Goal: Task Accomplishment & Management: Use online tool/utility

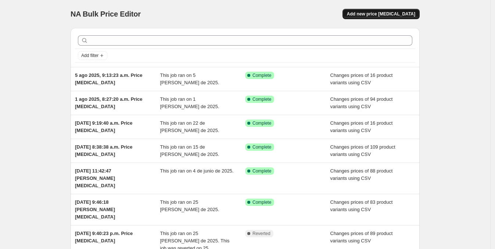
click at [376, 13] on span "Add new price [MEDICAL_DATA]" at bounding box center [381, 14] width 68 height 6
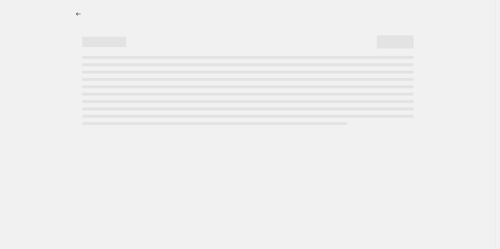
select select "percentage"
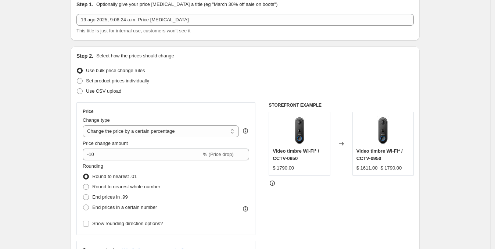
scroll to position [46, 0]
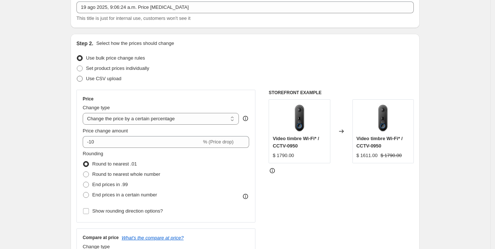
click at [116, 82] on span "Use CSV upload" at bounding box center [103, 78] width 35 height 7
click at [77, 76] on input "Use CSV upload" at bounding box center [77, 76] width 0 height 0
radio input "true"
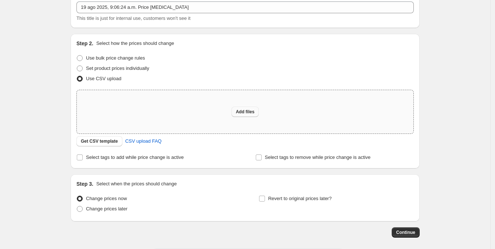
click at [242, 107] on button "Add files" at bounding box center [246, 112] width 28 height 10
type input "C:\fakepath\shopify cambio de precio 190825.csv"
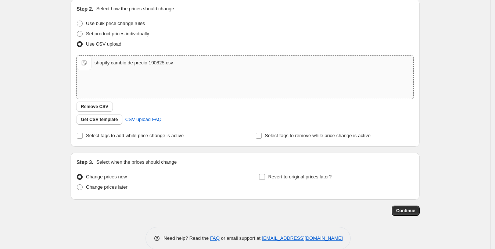
scroll to position [92, 0]
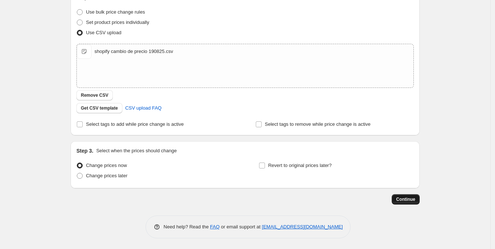
drag, startPoint x: 421, startPoint y: 205, endPoint x: 416, endPoint y: 201, distance: 6.1
click at [419, 203] on div "Step 1. Optionally give your price [MEDICAL_DATA] a title (eg "March 30% off sa…" at bounding box center [245, 84] width 349 height 308
click at [416, 201] on span "Continue" at bounding box center [406, 199] width 19 height 6
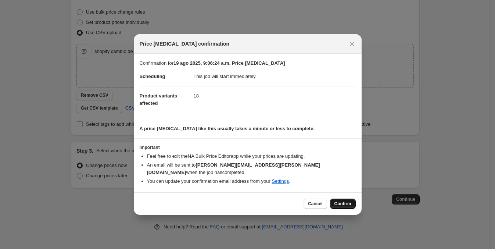
click at [340, 201] on span "Confirm" at bounding box center [343, 204] width 17 height 6
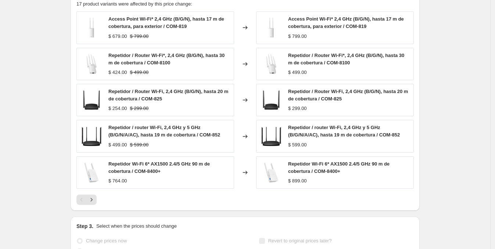
scroll to position [321, 0]
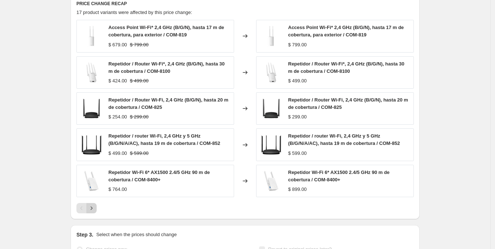
click at [89, 203] on button "Next" at bounding box center [91, 208] width 10 height 10
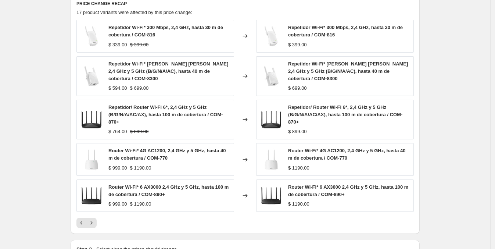
click at [97, 192] on div "Repetidor Wi-Fi* 300 Mbps, 2,4 GHz, hasta 30 m de cobertura / COM-816 $ 339.00 …" at bounding box center [246, 124] width 338 height 208
click at [97, 218] on button "Next" at bounding box center [91, 223] width 10 height 10
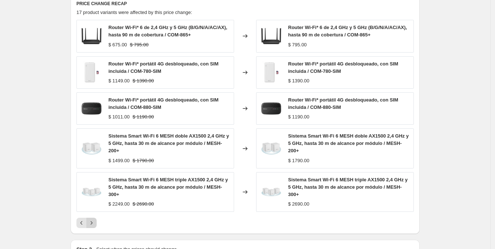
click at [95, 219] on icon "Next" at bounding box center [91, 222] width 7 height 7
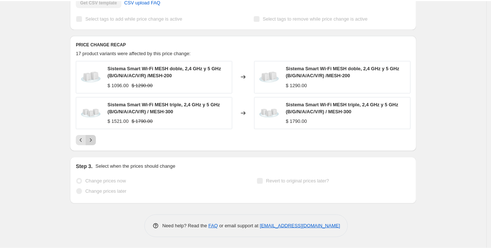
scroll to position [267, 0]
